Goal: Find specific page/section: Find specific page/section

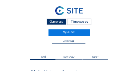
scroll to position [306, 0]
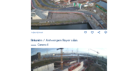
scroll to position [315, 0]
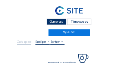
click at [53, 23] on div "Camera's" at bounding box center [57, 22] width 20 height 6
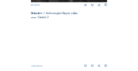
scroll to position [246, 0]
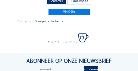
scroll to position [22, 0]
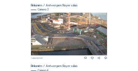
scroll to position [254, 0]
click at [72, 24] on img at bounding box center [69, 34] width 76 height 43
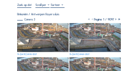
scroll to position [37, 0]
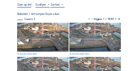
click at [35, 32] on img at bounding box center [42, 37] width 51 height 29
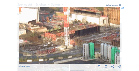
click at [75, 32] on img at bounding box center [69, 35] width 101 height 57
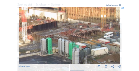
drag, startPoint x: 47, startPoint y: 43, endPoint x: 29, endPoint y: 40, distance: 18.8
click at [29, 40] on img at bounding box center [69, 35] width 101 height 57
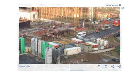
drag, startPoint x: 52, startPoint y: 42, endPoint x: 27, endPoint y: 41, distance: 25.4
click at [27, 41] on img at bounding box center [69, 35] width 101 height 57
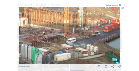
click at [41, 40] on img at bounding box center [69, 35] width 101 height 57
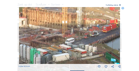
drag, startPoint x: 40, startPoint y: 40, endPoint x: 66, endPoint y: 46, distance: 26.9
click at [66, 46] on img at bounding box center [69, 35] width 101 height 57
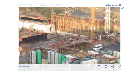
drag, startPoint x: 50, startPoint y: 43, endPoint x: 67, endPoint y: 44, distance: 17.2
click at [67, 44] on img at bounding box center [69, 35] width 101 height 57
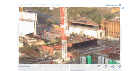
drag, startPoint x: 48, startPoint y: 42, endPoint x: 77, endPoint y: 47, distance: 28.8
click at [88, 47] on img at bounding box center [69, 35] width 101 height 57
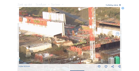
drag, startPoint x: 57, startPoint y: 43, endPoint x: 79, endPoint y: 43, distance: 21.3
click at [79, 43] on img at bounding box center [69, 35] width 101 height 57
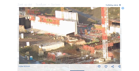
drag, startPoint x: 64, startPoint y: 43, endPoint x: 82, endPoint y: 41, distance: 18.7
click at [83, 41] on img at bounding box center [69, 35] width 101 height 57
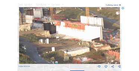
drag, startPoint x: 79, startPoint y: 45, endPoint x: 88, endPoint y: 47, distance: 9.7
click at [94, 48] on img at bounding box center [69, 35] width 101 height 57
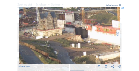
drag, startPoint x: 59, startPoint y: 43, endPoint x: 77, endPoint y: 43, distance: 18.7
click at [77, 43] on img at bounding box center [69, 35] width 101 height 57
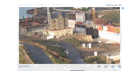
click at [75, 41] on img at bounding box center [69, 35] width 101 height 57
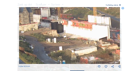
drag, startPoint x: 99, startPoint y: 46, endPoint x: 60, endPoint y: 41, distance: 38.8
click at [60, 41] on img at bounding box center [69, 35] width 101 height 57
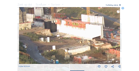
drag, startPoint x: 80, startPoint y: 40, endPoint x: 63, endPoint y: 38, distance: 17.6
click at [63, 38] on img at bounding box center [69, 35] width 101 height 57
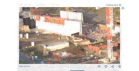
drag, startPoint x: 78, startPoint y: 44, endPoint x: 64, endPoint y: 41, distance: 14.1
click at [61, 38] on img at bounding box center [69, 35] width 101 height 57
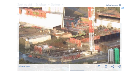
drag, startPoint x: 67, startPoint y: 42, endPoint x: 62, endPoint y: 40, distance: 5.7
click at [62, 40] on img at bounding box center [69, 35] width 101 height 57
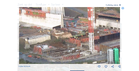
click at [123, 8] on icon at bounding box center [123, 8] width 3 height 3
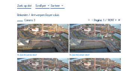
scroll to position [22, 0]
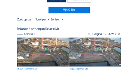
drag, startPoint x: 63, startPoint y: 1, endPoint x: 57, endPoint y: 3, distance: 6.4
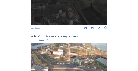
scroll to position [248, 0]
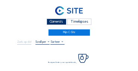
click at [57, 22] on div "Camera's" at bounding box center [57, 22] width 20 height 6
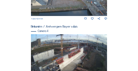
scroll to position [284, 0]
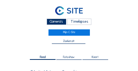
drag, startPoint x: 55, startPoint y: 22, endPoint x: 35, endPoint y: 18, distance: 20.1
click at [55, 22] on div "Camera's" at bounding box center [57, 22] width 20 height 6
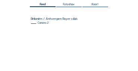
scroll to position [67, 0]
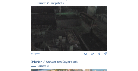
scroll to position [241, 0]
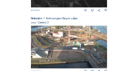
click at [58, 38] on img at bounding box center [69, 47] width 76 height 43
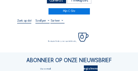
scroll to position [22, 0]
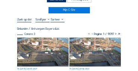
click at [34, 45] on img at bounding box center [42, 52] width 51 height 29
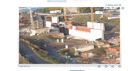
click at [48, 38] on img at bounding box center [69, 35] width 101 height 57
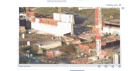
drag, startPoint x: 47, startPoint y: 38, endPoint x: 39, endPoint y: 36, distance: 8.8
click at [39, 36] on img at bounding box center [69, 35] width 101 height 57
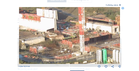
drag, startPoint x: 79, startPoint y: 46, endPoint x: 63, endPoint y: 42, distance: 17.0
click at [63, 42] on img at bounding box center [69, 35] width 101 height 57
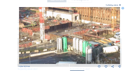
drag, startPoint x: 88, startPoint y: 51, endPoint x: 48, endPoint y: 39, distance: 41.7
click at [48, 39] on img at bounding box center [69, 35] width 101 height 57
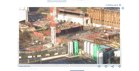
drag, startPoint x: 45, startPoint y: 39, endPoint x: 75, endPoint y: 47, distance: 31.7
click at [75, 47] on img at bounding box center [69, 35] width 101 height 57
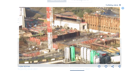
drag, startPoint x: 92, startPoint y: 47, endPoint x: 71, endPoint y: 48, distance: 20.9
click at [71, 48] on img at bounding box center [69, 35] width 101 height 57
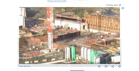
drag, startPoint x: 65, startPoint y: 46, endPoint x: 71, endPoint y: 46, distance: 6.0
click at [72, 47] on img at bounding box center [69, 35] width 101 height 57
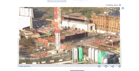
drag, startPoint x: 46, startPoint y: 21, endPoint x: 63, endPoint y: 24, distance: 17.8
click at [64, 24] on img at bounding box center [69, 35] width 101 height 57
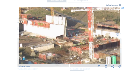
click at [75, 28] on img at bounding box center [69, 35] width 101 height 57
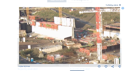
drag, startPoint x: 53, startPoint y: 24, endPoint x: 81, endPoint y: 29, distance: 29.3
click at [81, 29] on img at bounding box center [69, 35] width 101 height 57
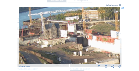
drag, startPoint x: 44, startPoint y: 26, endPoint x: 53, endPoint y: 28, distance: 9.1
click at [53, 29] on img at bounding box center [69, 35] width 101 height 57
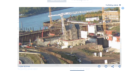
drag, startPoint x: 40, startPoint y: 26, endPoint x: 57, endPoint y: 28, distance: 17.3
click at [81, 29] on img at bounding box center [69, 35] width 101 height 57
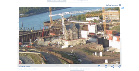
drag, startPoint x: 58, startPoint y: 27, endPoint x: 69, endPoint y: 27, distance: 11.6
click at [82, 27] on img at bounding box center [69, 35] width 101 height 57
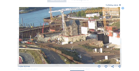
drag, startPoint x: 50, startPoint y: 31, endPoint x: 81, endPoint y: 28, distance: 31.1
click at [81, 28] on img at bounding box center [69, 35] width 101 height 57
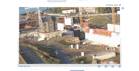
drag, startPoint x: 78, startPoint y: 33, endPoint x: 71, endPoint y: 37, distance: 8.1
click at [49, 28] on img at bounding box center [69, 35] width 101 height 57
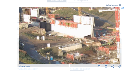
drag, startPoint x: 67, startPoint y: 35, endPoint x: 49, endPoint y: 32, distance: 18.6
click at [49, 32] on img at bounding box center [69, 35] width 101 height 57
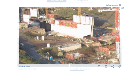
drag, startPoint x: 47, startPoint y: 32, endPoint x: 30, endPoint y: 29, distance: 17.4
click at [30, 29] on img at bounding box center [69, 35] width 101 height 57
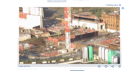
drag, startPoint x: 77, startPoint y: 41, endPoint x: 47, endPoint y: 34, distance: 31.2
click at [48, 35] on img at bounding box center [69, 35] width 101 height 57
click at [124, 8] on icon at bounding box center [123, 8] width 3 height 3
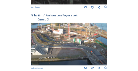
scroll to position [254, 0]
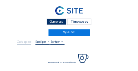
click at [54, 22] on div "Camera's" at bounding box center [57, 22] width 20 height 6
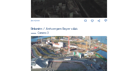
scroll to position [212, 0]
